Goal: Information Seeking & Learning: Check status

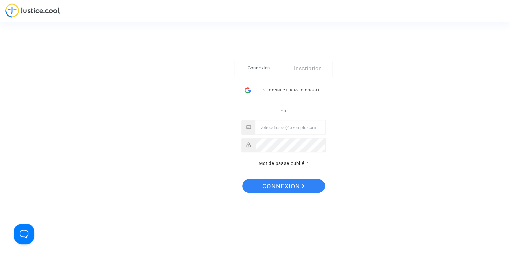
type input "[EMAIL_ADDRESS][DOMAIN_NAME]"
click at [280, 190] on span "Connexion" at bounding box center [283, 186] width 42 height 14
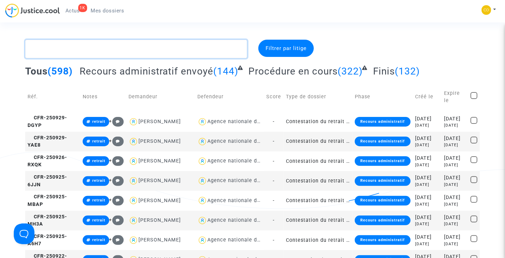
click at [142, 50] on textarea at bounding box center [136, 49] width 222 height 19
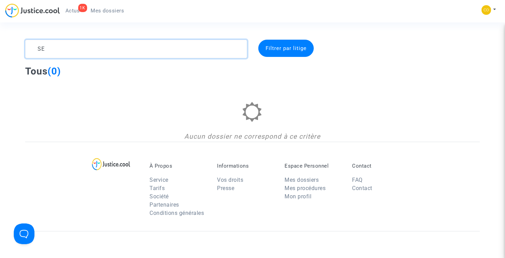
type textarea "S"
type textarea "A"
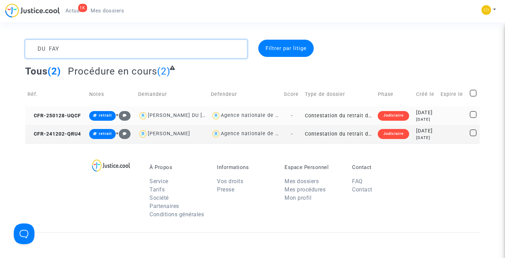
type textarea "DU FAY"
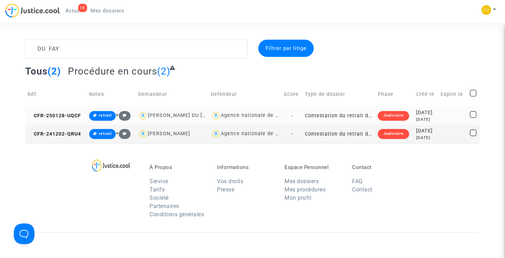
click at [334, 116] on td "Contestation du retrait de [PERSON_NAME] par l'ANAH (mandataire)" at bounding box center [338, 115] width 73 height 18
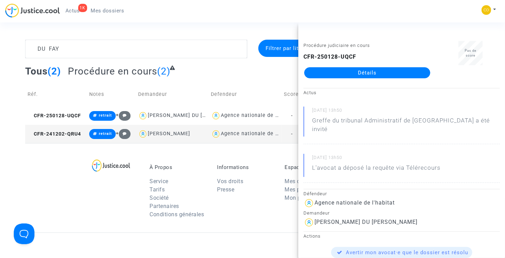
click at [353, 75] on link "Détails" at bounding box center [367, 72] width 126 height 11
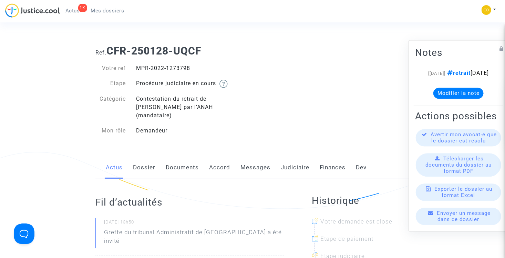
click at [110, 13] on span "Mes dossiers" at bounding box center [107, 11] width 33 height 6
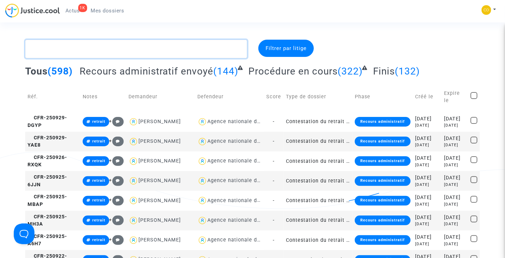
click at [104, 47] on textarea at bounding box center [136, 49] width 222 height 19
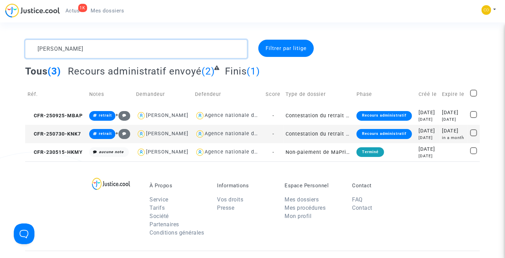
type textarea "[PERSON_NAME]"
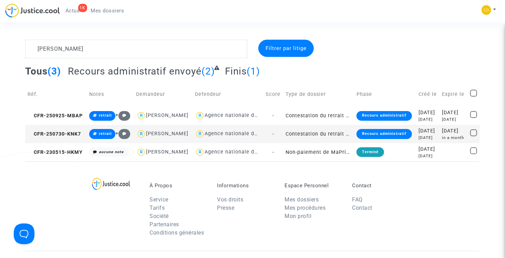
click at [311, 143] on td "Contestation du retrait de [PERSON_NAME] par l'ANAH (mandataire)" at bounding box center [318, 134] width 71 height 18
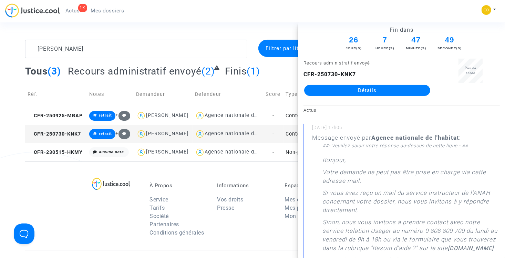
click at [350, 90] on link "Détails" at bounding box center [367, 90] width 126 height 11
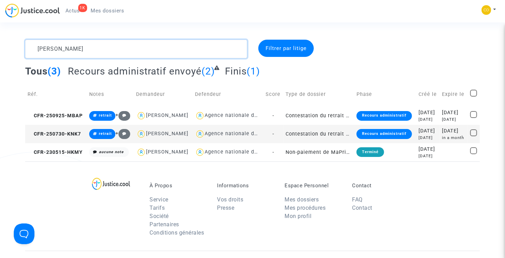
click at [87, 45] on textarea at bounding box center [136, 49] width 222 height 19
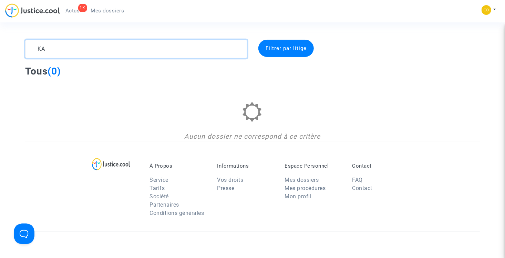
type textarea "K"
type textarea "M"
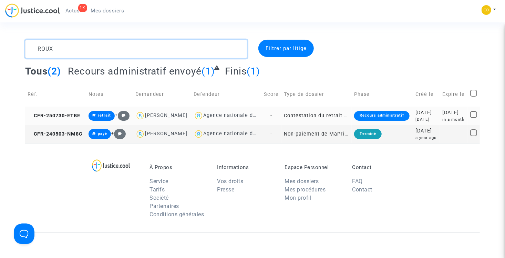
type textarea "ROUX"
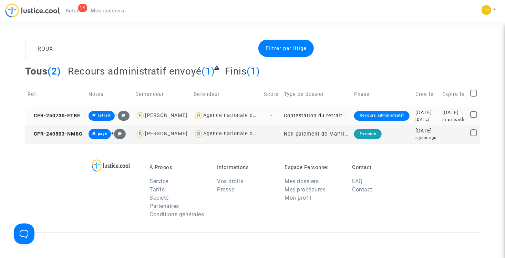
click at [303, 121] on td "Contestation du retrait de [PERSON_NAME] par l'ANAH (mandataire)" at bounding box center [316, 115] width 70 height 18
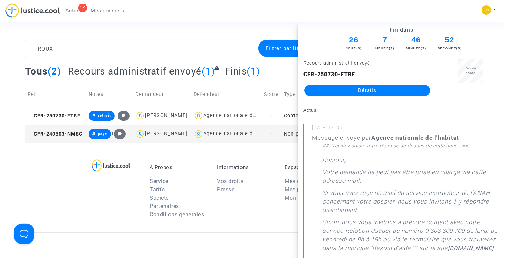
click at [348, 90] on link "Détails" at bounding box center [367, 90] width 126 height 11
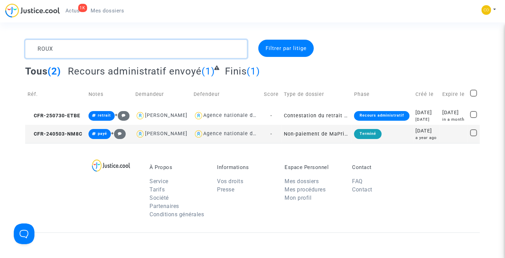
click at [102, 44] on textarea at bounding box center [136, 49] width 222 height 19
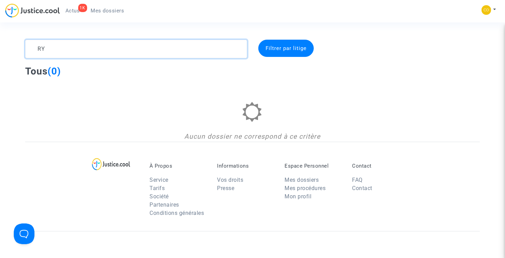
type textarea "R"
type textarea "C"
type textarea "L"
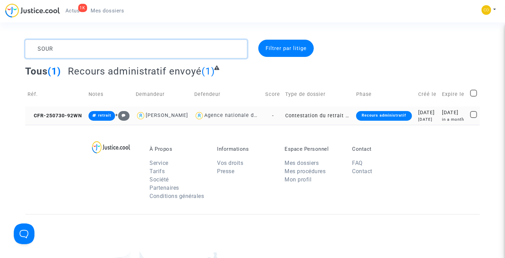
type textarea "SOUR"
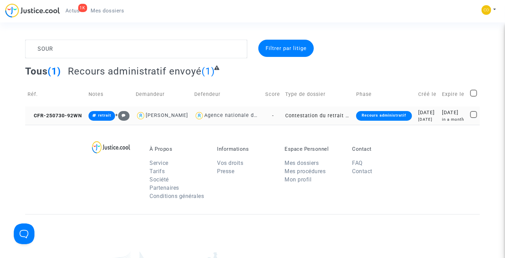
click at [312, 125] on td "Contestation du retrait de [PERSON_NAME] par l'ANAH (mandataire)" at bounding box center [318, 115] width 71 height 18
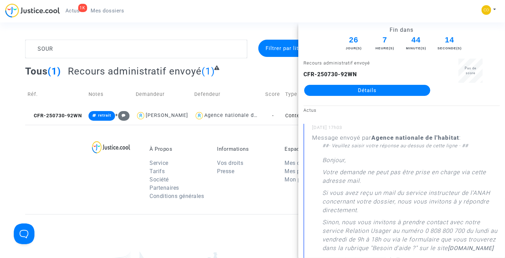
click at [339, 87] on link "Détails" at bounding box center [367, 90] width 126 height 11
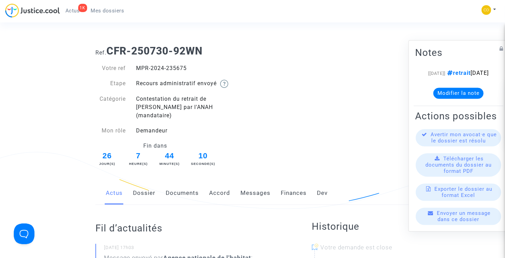
click at [97, 12] on span "Mes dossiers" at bounding box center [107, 11] width 33 height 6
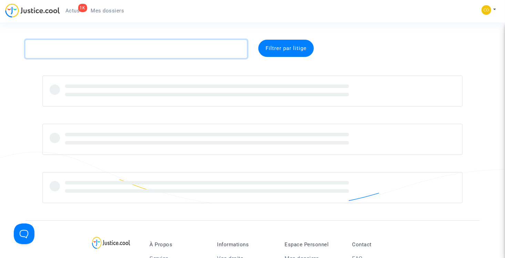
click at [86, 47] on textarea at bounding box center [136, 49] width 222 height 19
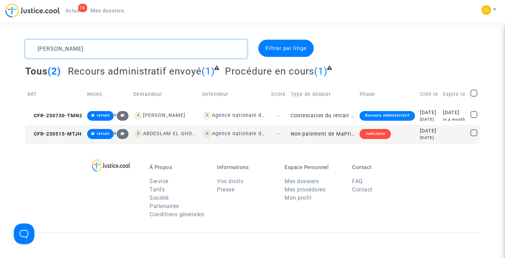
click at [90, 48] on textarea at bounding box center [136, 49] width 222 height 19
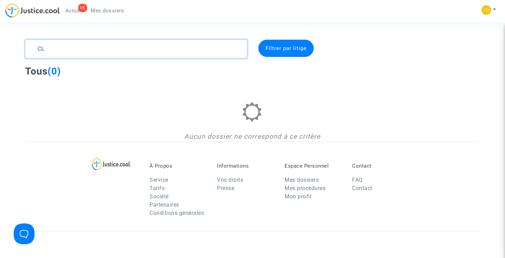
type textarea "C"
type textarea "L"
type textarea "R"
type textarea "YILMA"
click at [90, 48] on textarea at bounding box center [136, 49] width 222 height 19
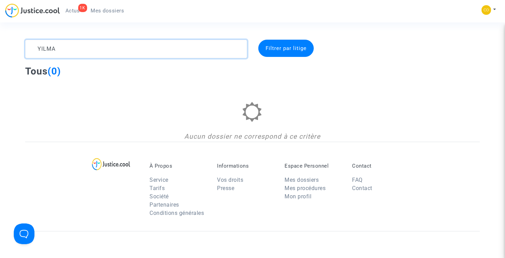
click at [87, 48] on textarea at bounding box center [136, 49] width 222 height 19
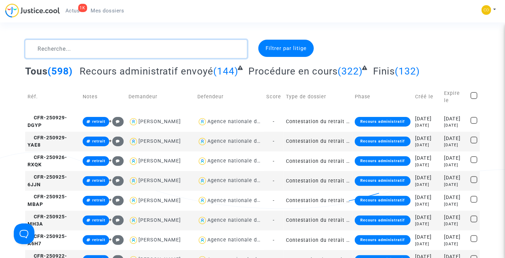
click at [122, 48] on textarea at bounding box center [136, 49] width 222 height 19
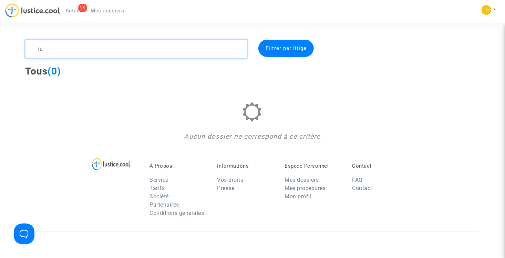
type textarea "r"
type textarea "y"
type textarea "b"
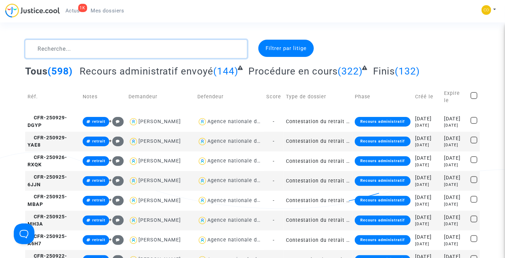
click at [61, 53] on textarea at bounding box center [136, 49] width 222 height 19
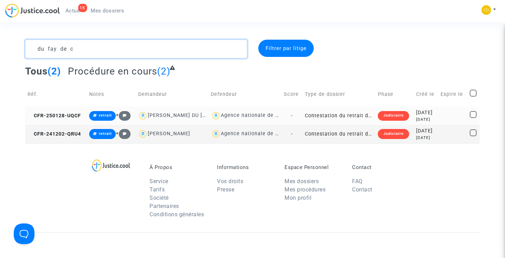
type textarea "du fay de c"
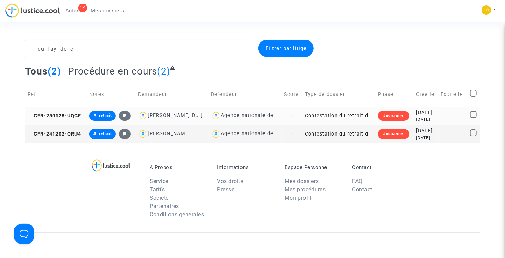
click at [302, 113] on td "Contestation du retrait de [PERSON_NAME] par l'ANAH (mandataire)" at bounding box center [338, 115] width 73 height 18
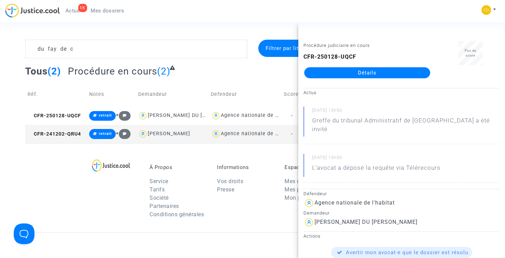
click at [343, 73] on link "Détails" at bounding box center [367, 72] width 126 height 11
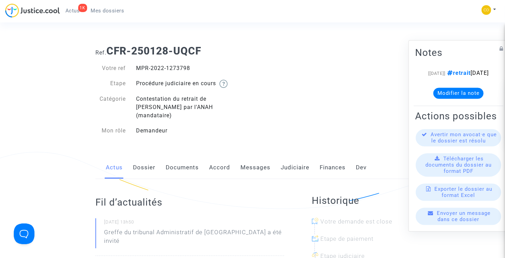
click at [118, 13] on span "Mes dossiers" at bounding box center [107, 11] width 33 height 6
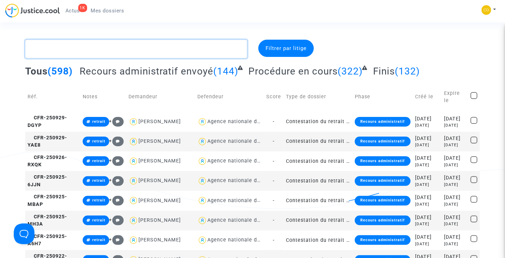
click at [124, 45] on textarea at bounding box center [136, 49] width 222 height 19
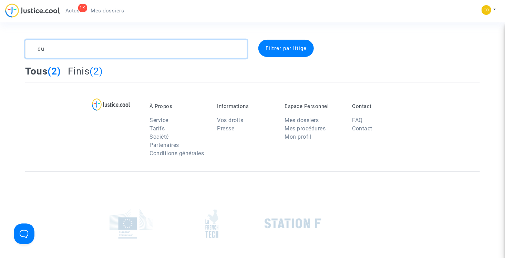
type textarea "d"
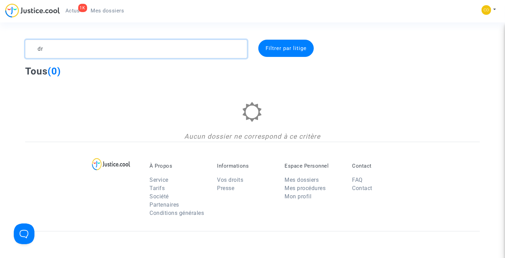
type textarea "d"
type textarea "p"
type textarea "c"
type textarea "e"
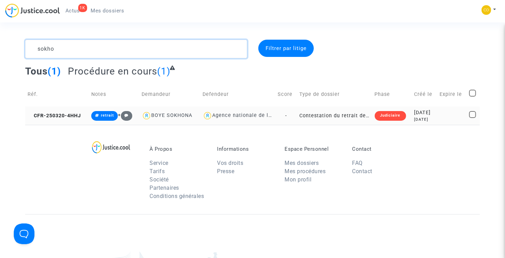
type textarea "sokho"
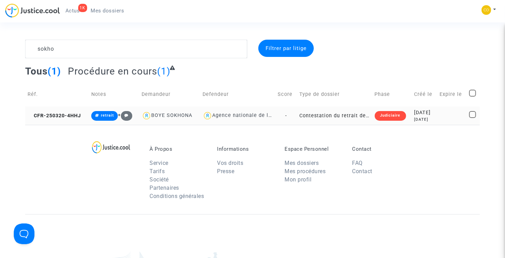
click at [351, 117] on td "Contestation du retrait de [PERSON_NAME] par l'ANAH (mandataire)" at bounding box center [334, 115] width 75 height 18
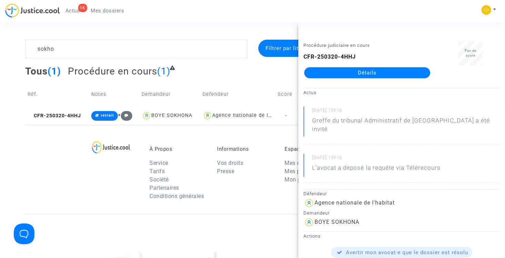
click at [360, 74] on link "Détails" at bounding box center [367, 72] width 126 height 11
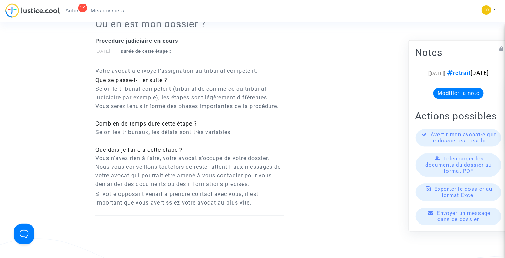
scroll to position [482, 0]
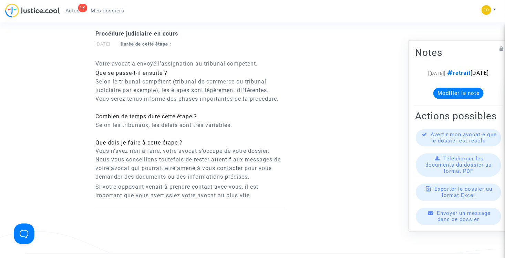
click at [117, 11] on span "Mes dossiers" at bounding box center [107, 11] width 33 height 6
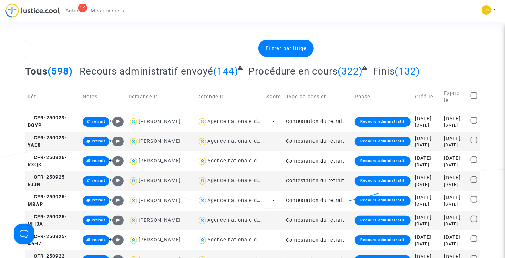
click at [120, 11] on span "Mes dossiers" at bounding box center [107, 11] width 33 height 6
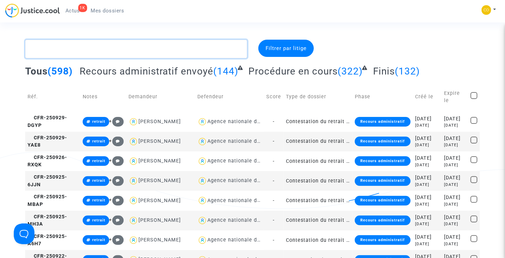
click at [98, 48] on textarea at bounding box center [136, 49] width 222 height 19
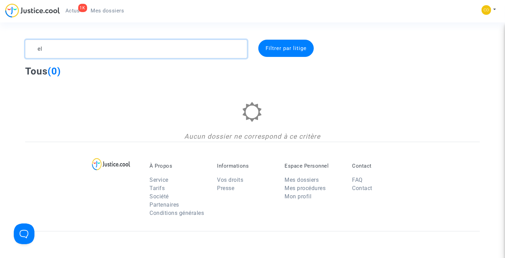
type textarea "e"
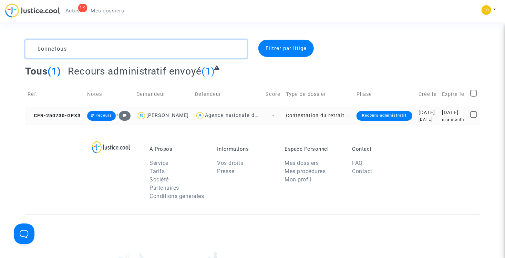
type textarea "bonnefous"
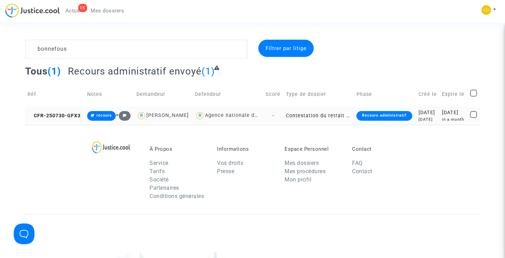
click at [318, 124] on td "Contestation du retrait de [PERSON_NAME] par l'ANAH (mandataire)" at bounding box center [318, 115] width 71 height 18
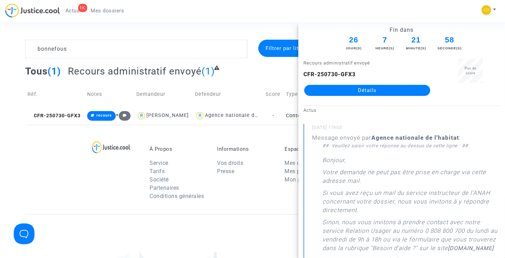
click at [340, 89] on link "Détails" at bounding box center [367, 90] width 126 height 11
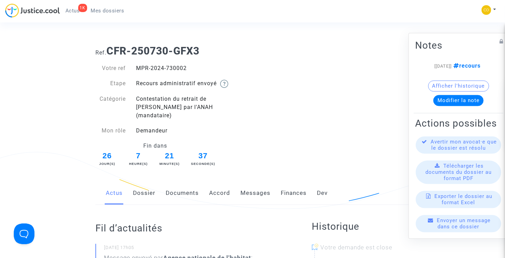
click at [177, 187] on link "Documents" at bounding box center [182, 192] width 33 height 23
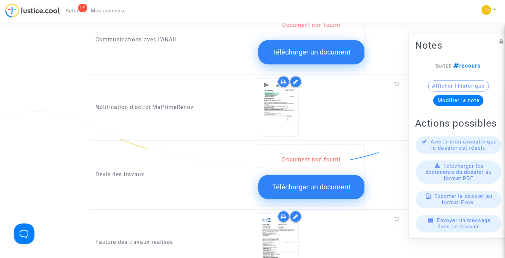
scroll to position [689, 0]
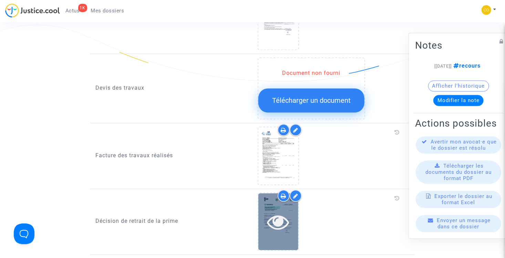
click at [279, 210] on icon at bounding box center [278, 221] width 22 height 22
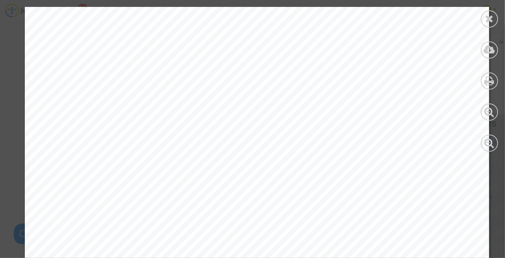
click at [492, 19] on icon at bounding box center [489, 18] width 9 height 10
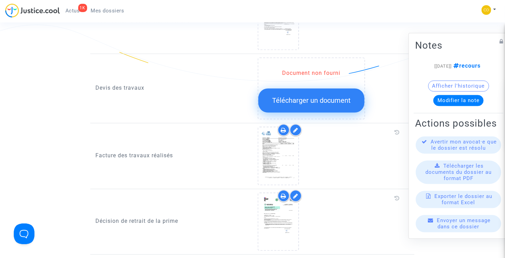
click at [127, 13] on link "Mes dossiers" at bounding box center [107, 11] width 44 height 10
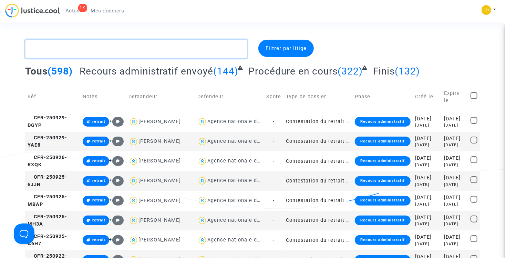
click at [123, 44] on textarea at bounding box center [136, 49] width 222 height 19
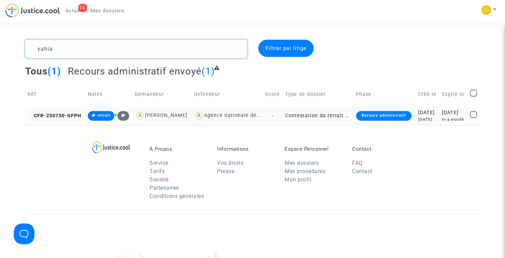
type textarea "yahia"
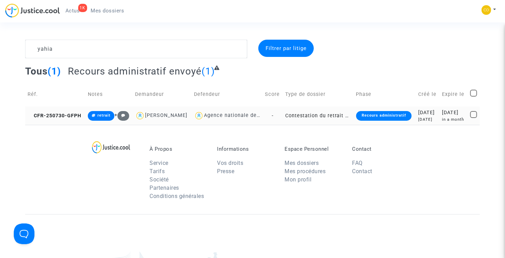
click at [309, 123] on td "Contestation du retrait de [PERSON_NAME] par l'ANAH (mandataire)" at bounding box center [318, 115] width 71 height 18
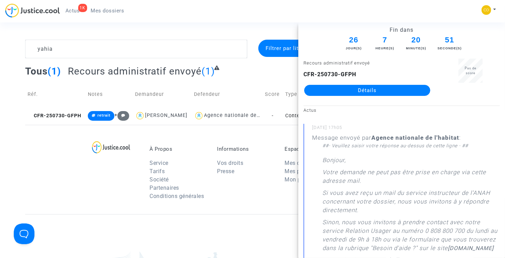
click at [366, 89] on link "Détails" at bounding box center [367, 90] width 126 height 11
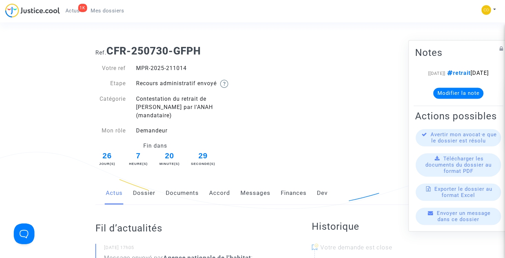
click at [108, 14] on link "Mes dossiers" at bounding box center [107, 11] width 44 height 10
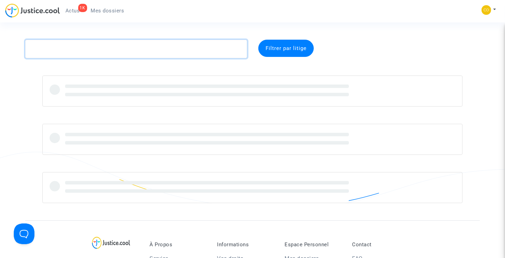
click at [101, 48] on textarea at bounding box center [136, 49] width 222 height 19
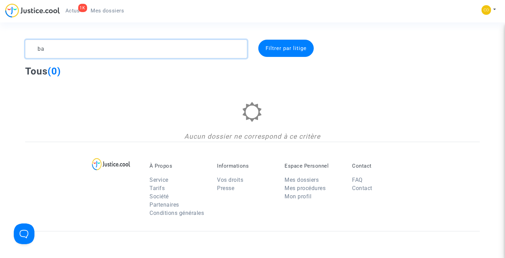
type textarea "b"
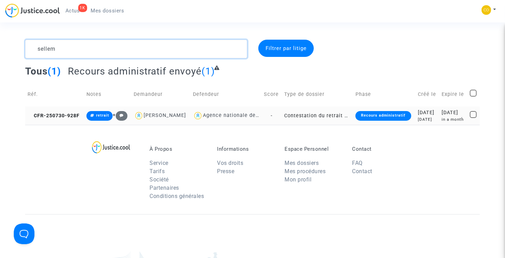
type textarea "sellem"
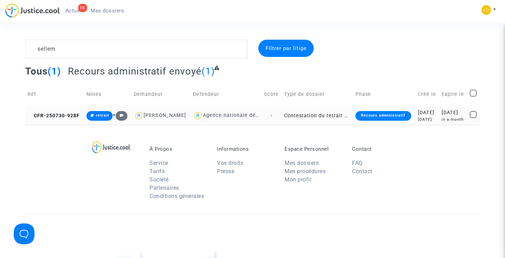
click at [303, 123] on td "Contestation du retrait de [PERSON_NAME] par l'ANAH (mandataire)" at bounding box center [317, 115] width 71 height 18
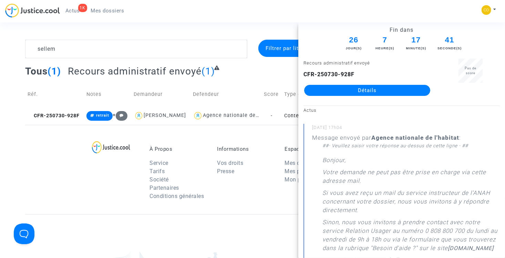
click at [348, 91] on link "Détails" at bounding box center [367, 90] width 126 height 11
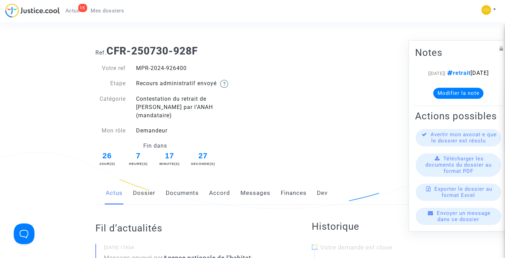
click at [116, 13] on span "Mes dossiers" at bounding box center [107, 11] width 33 height 6
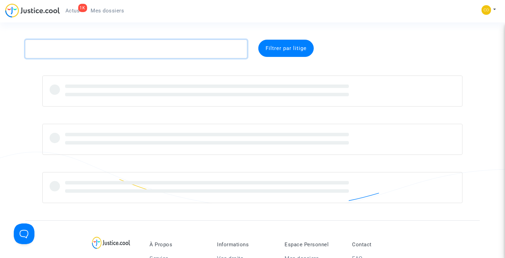
click at [136, 44] on textarea at bounding box center [136, 49] width 222 height 19
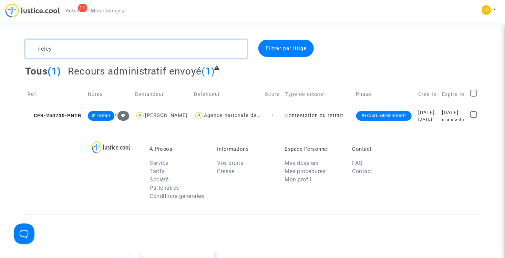
click at [102, 58] on textarea at bounding box center [136, 49] width 222 height 19
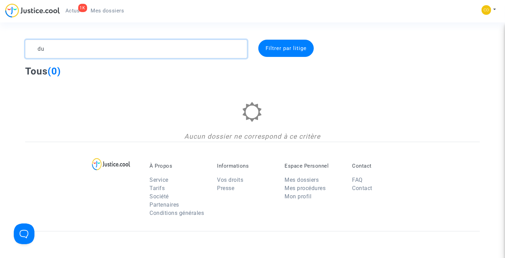
type textarea "d"
